Goal: Task Accomplishment & Management: Manage account settings

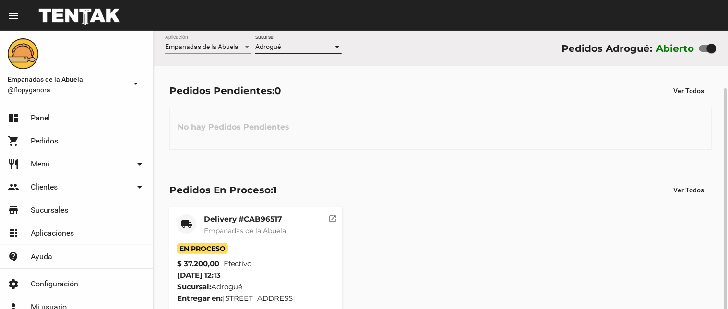
scroll to position [30, 0]
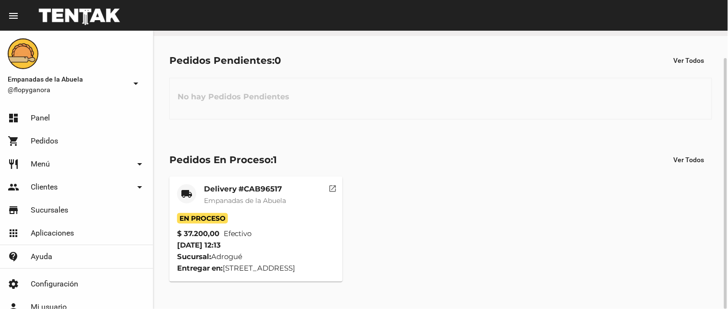
click at [335, 190] on mat-icon "open_in_new" at bounding box center [333, 187] width 9 height 9
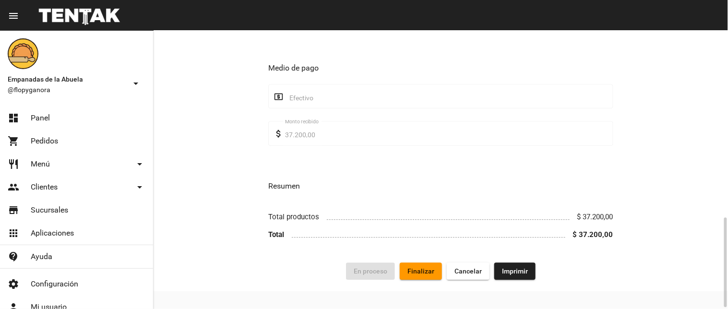
scroll to position [581, 0]
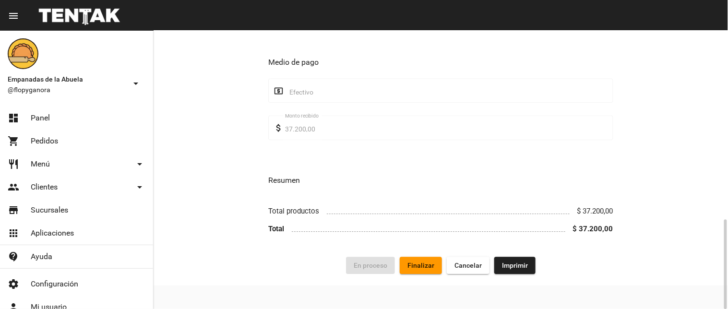
click at [428, 268] on span "Finalizar" at bounding box center [420, 265] width 27 height 8
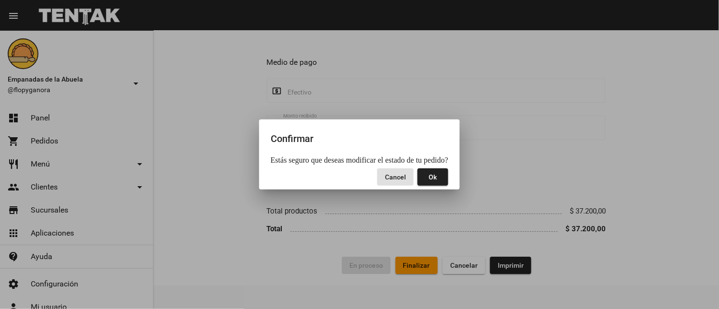
click at [434, 170] on button "Ok" at bounding box center [432, 176] width 31 height 17
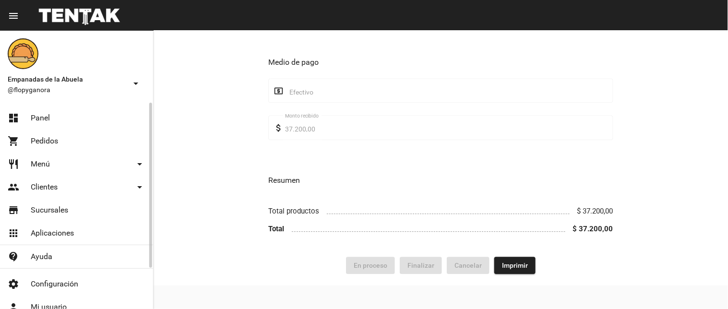
click at [80, 113] on link "dashboard Panel" at bounding box center [76, 118] width 153 height 23
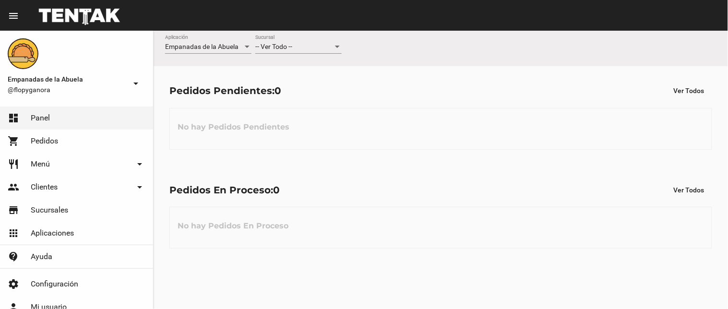
click at [286, 41] on div "-- Ver Todo -- Sucursal" at bounding box center [298, 44] width 86 height 19
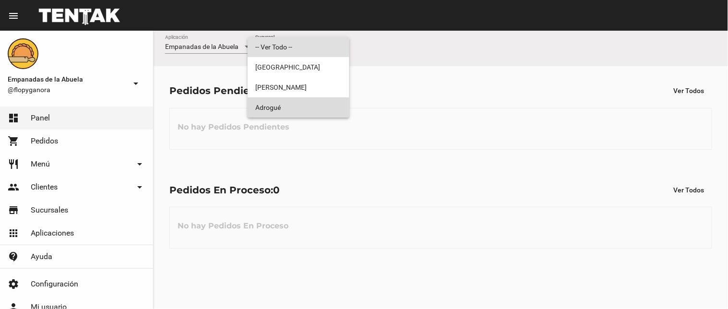
click at [305, 112] on span "Adrogué" at bounding box center [298, 107] width 86 height 20
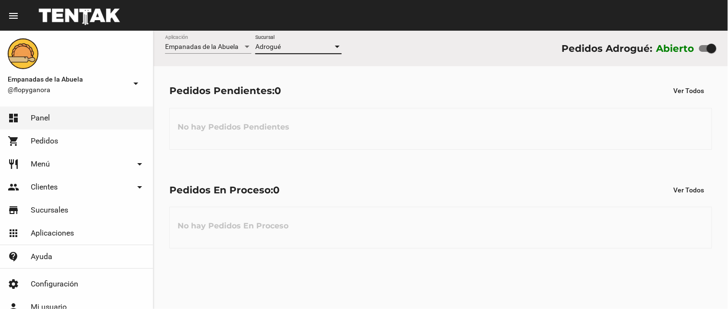
click at [274, 46] on span "Adrogué" at bounding box center [267, 47] width 25 height 8
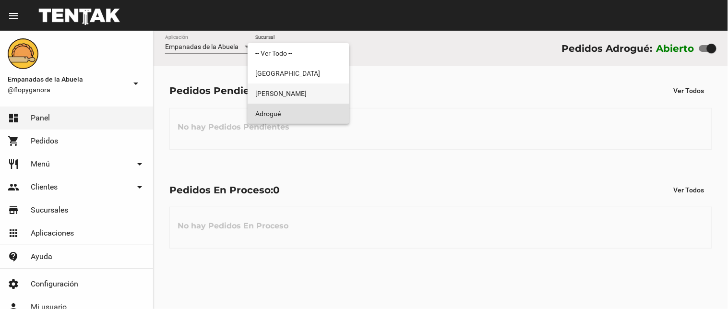
click at [288, 98] on span "[PERSON_NAME]" at bounding box center [298, 93] width 86 height 20
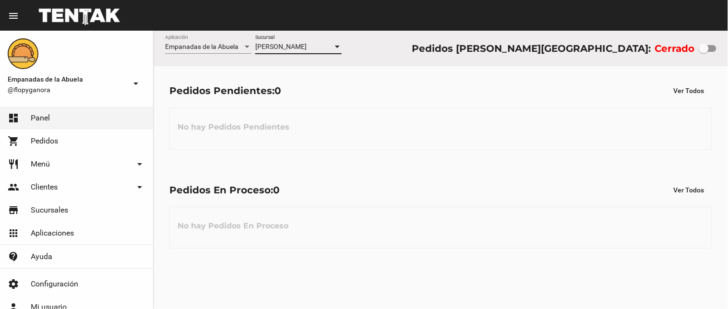
click at [282, 43] on span "[PERSON_NAME]" at bounding box center [280, 47] width 51 height 8
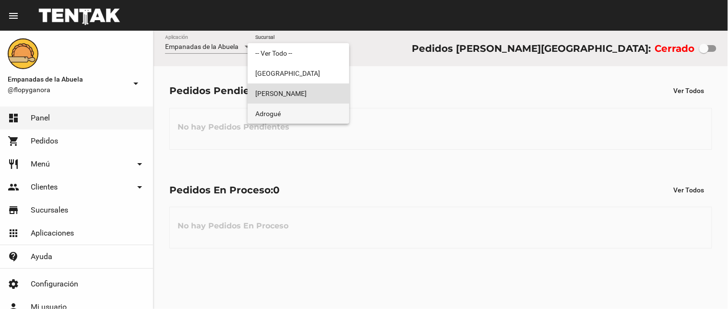
click at [289, 114] on span "Adrogué" at bounding box center [298, 114] width 86 height 20
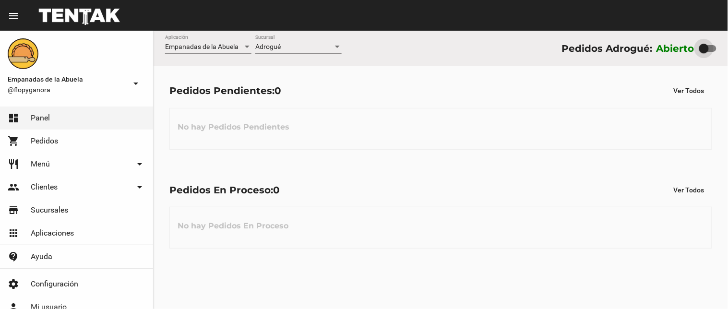
drag, startPoint x: 709, startPoint y: 46, endPoint x: 696, endPoint y: 46, distance: 13.4
click at [696, 46] on div "Abierto" at bounding box center [686, 48] width 60 height 15
checkbox input "false"
